Goal: Check status: Check status

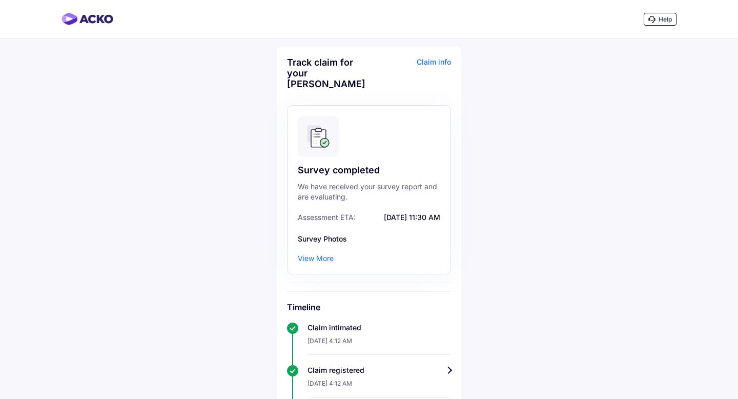
click at [318, 261] on div "View More" at bounding box center [316, 258] width 36 height 10
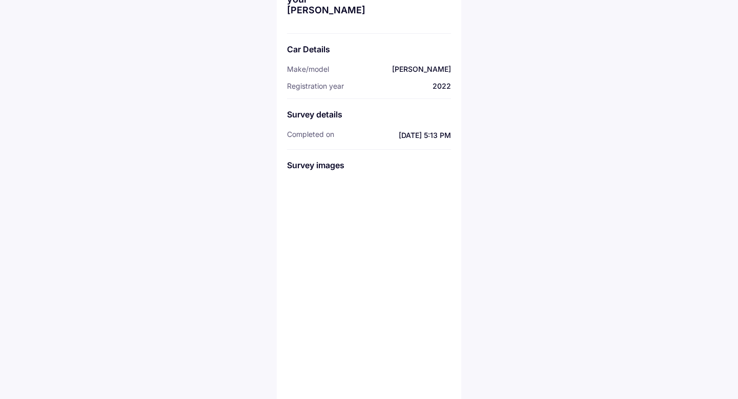
scroll to position [140, 0]
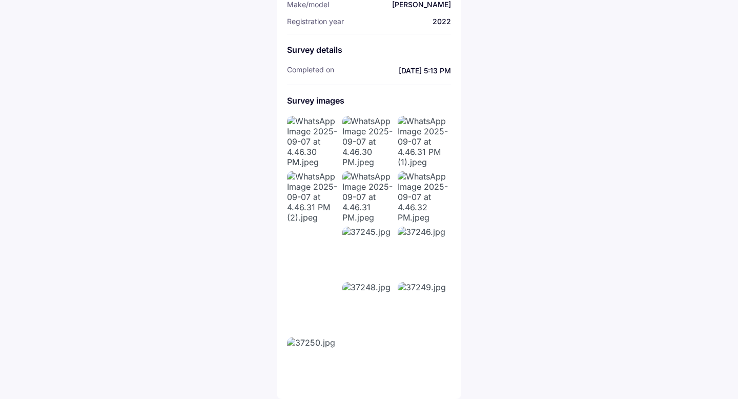
click at [419, 315] on img at bounding box center [423, 307] width 51 height 51
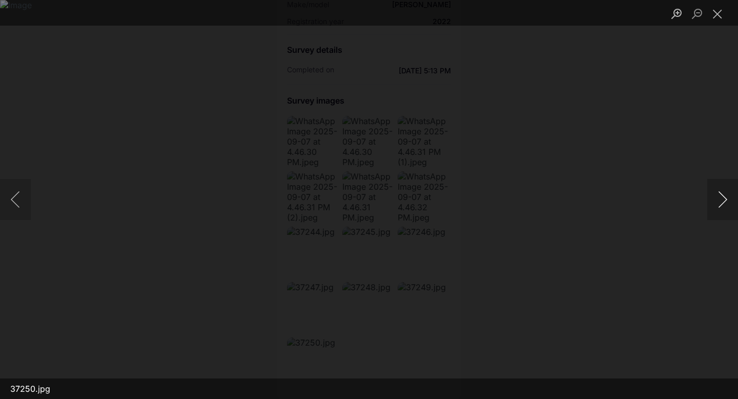
click at [718, 199] on button "Next image" at bounding box center [722, 199] width 31 height 41
click at [717, 205] on button "Next image" at bounding box center [722, 199] width 31 height 41
click at [721, 204] on button "Next image" at bounding box center [722, 199] width 31 height 41
click at [716, 201] on button "Next image" at bounding box center [722, 199] width 31 height 41
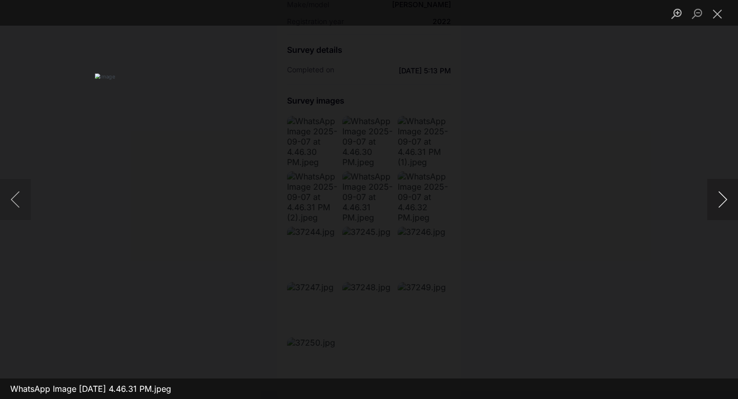
click at [716, 201] on button "Next image" at bounding box center [722, 199] width 31 height 41
click at [720, 17] on button "Close lightbox" at bounding box center [717, 14] width 21 height 18
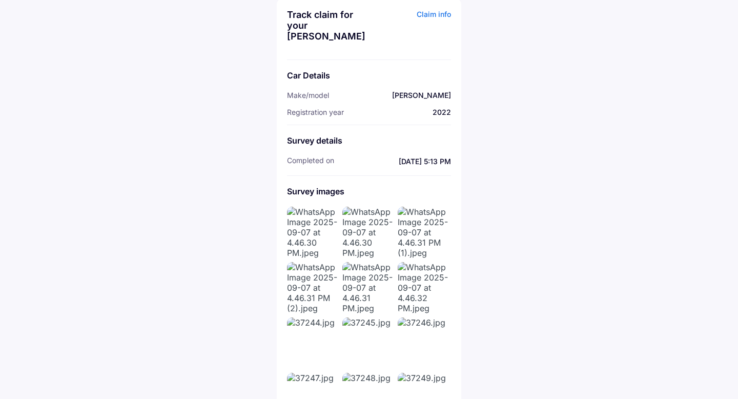
scroll to position [0, 0]
